Goal: Navigation & Orientation: Find specific page/section

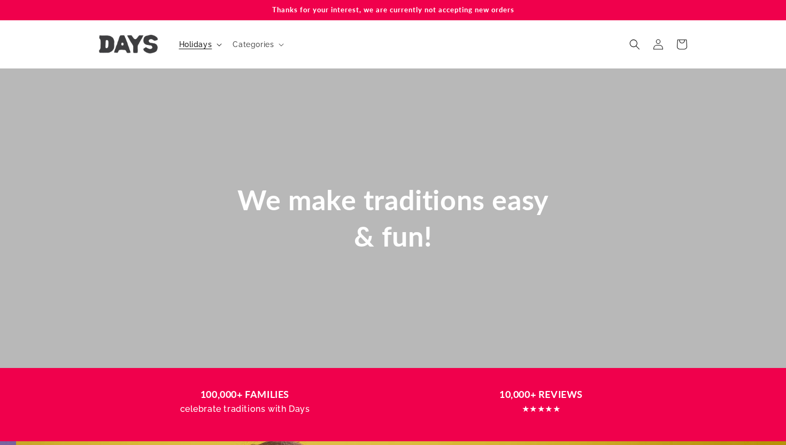
scroll to position [0, 786]
click at [209, 44] on span "Holidays" at bounding box center [195, 45] width 33 height 10
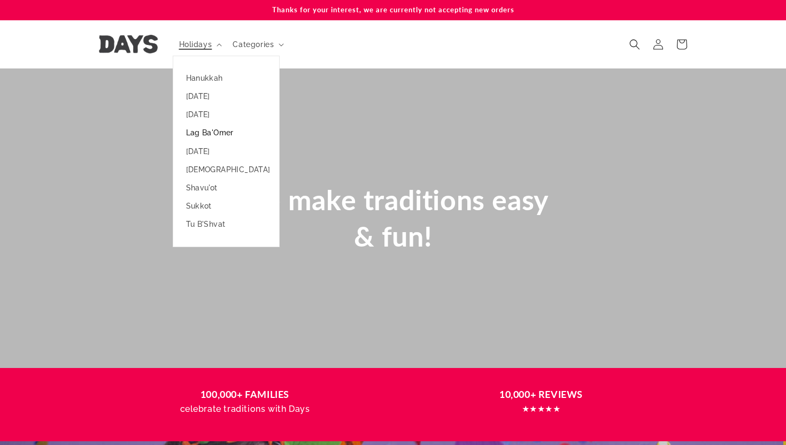
scroll to position [0, 0]
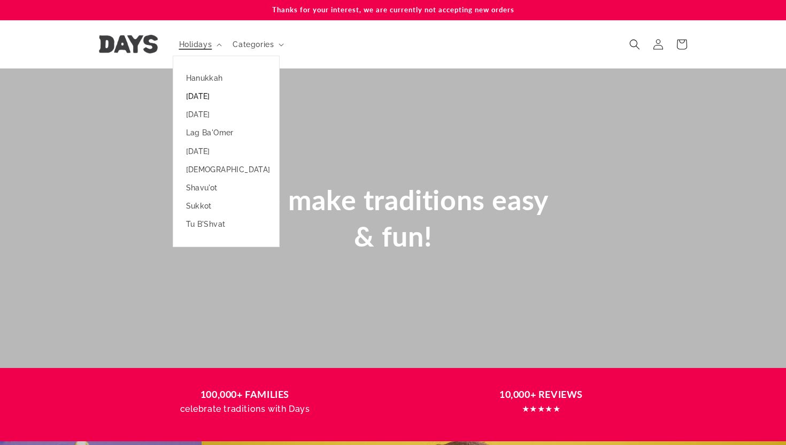
click at [216, 96] on link "[DATE]" at bounding box center [226, 96] width 106 height 18
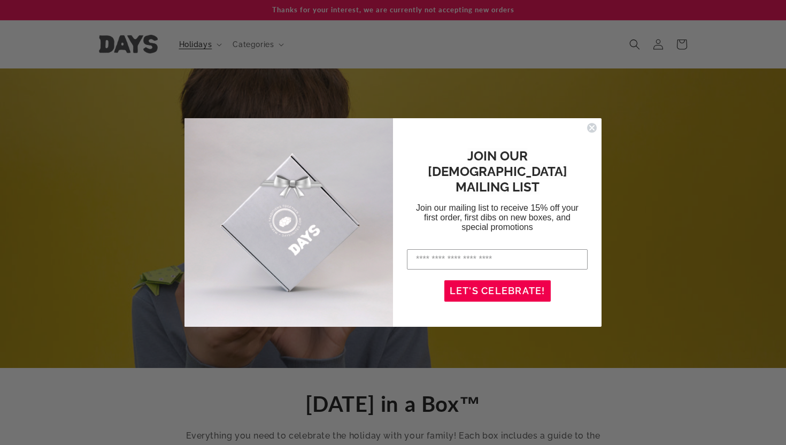
click at [594, 132] on circle "Close dialog" at bounding box center [592, 128] width 10 height 10
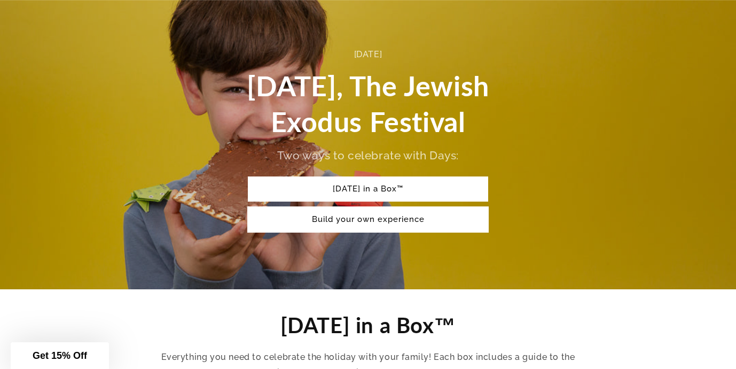
click at [390, 207] on link "Build your own experience" at bounding box center [368, 219] width 240 height 25
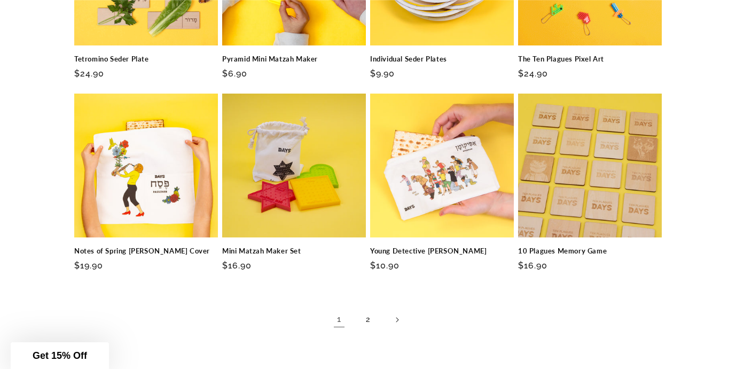
scroll to position [1581, 0]
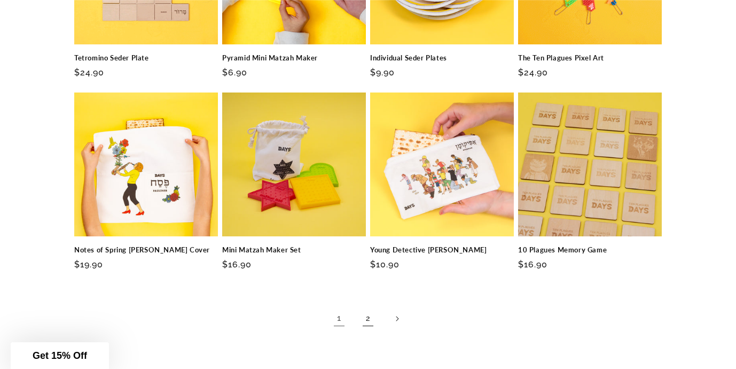
click at [368, 311] on link "2" at bounding box center [368, 319] width 24 height 24
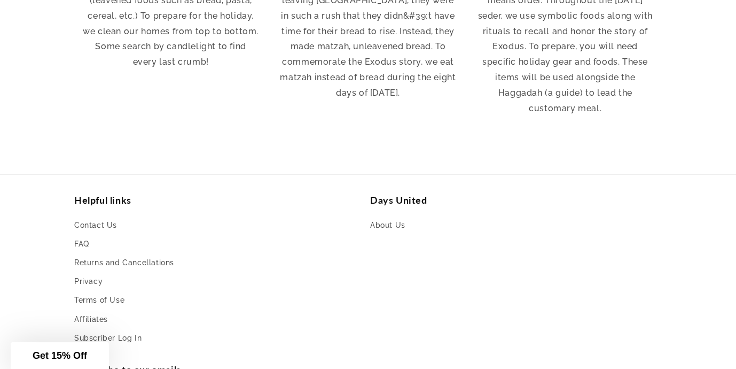
scroll to position [1922, 0]
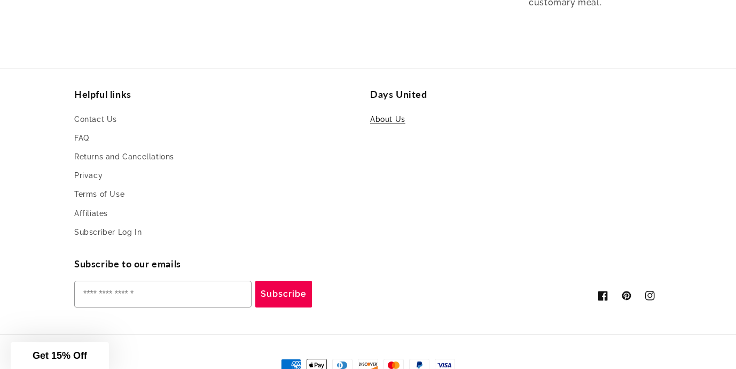
click at [386, 118] on link "About Us" at bounding box center [387, 121] width 35 height 16
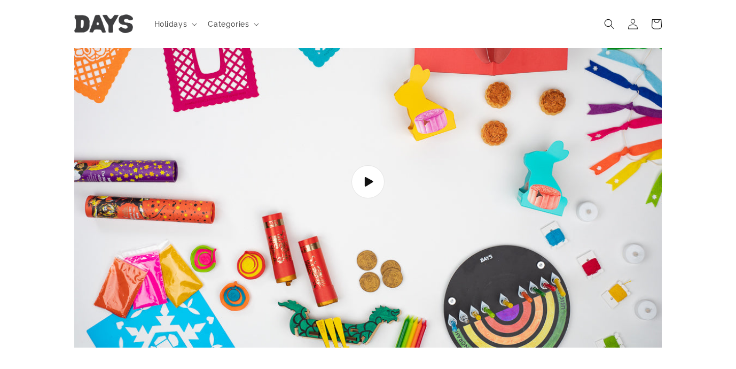
scroll to position [67, 0]
